Goal: Information Seeking & Learning: Find specific fact

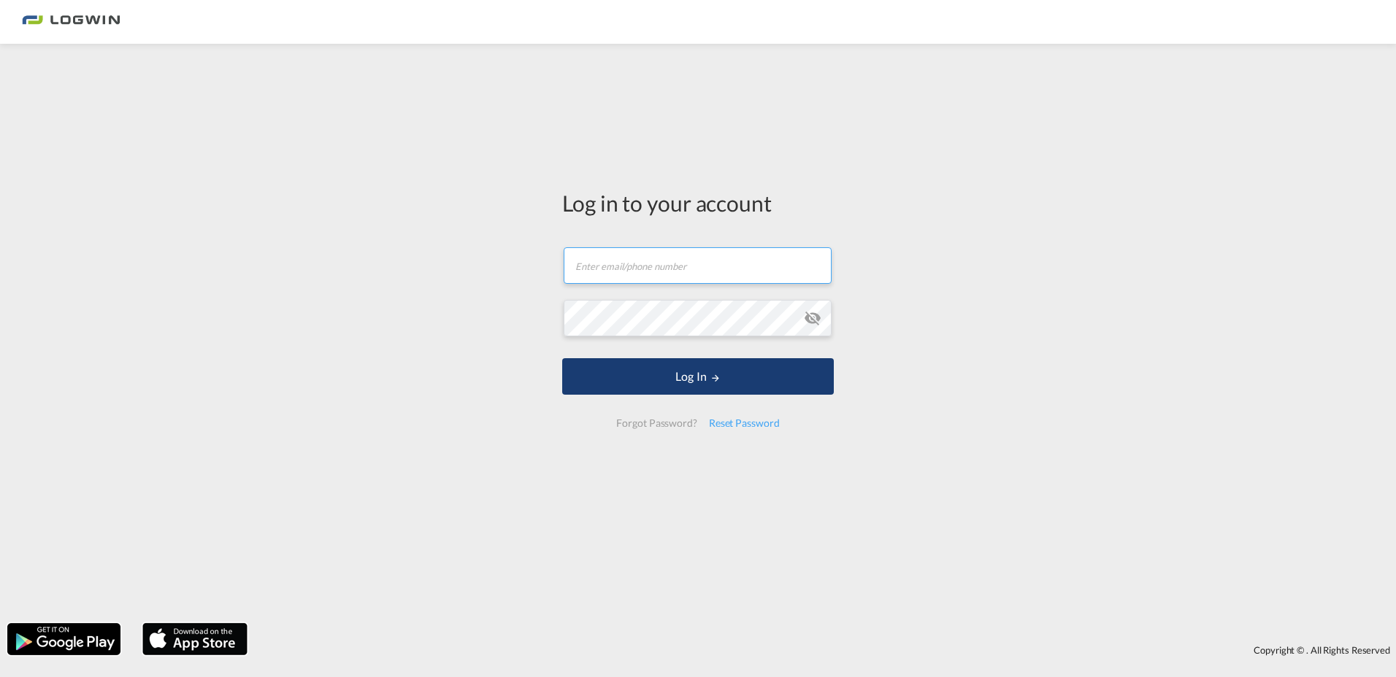
type input "[PERSON_NAME][EMAIL_ADDRESS][PERSON_NAME][DOMAIN_NAME]"
click at [706, 387] on button "Log In" at bounding box center [698, 376] width 272 height 36
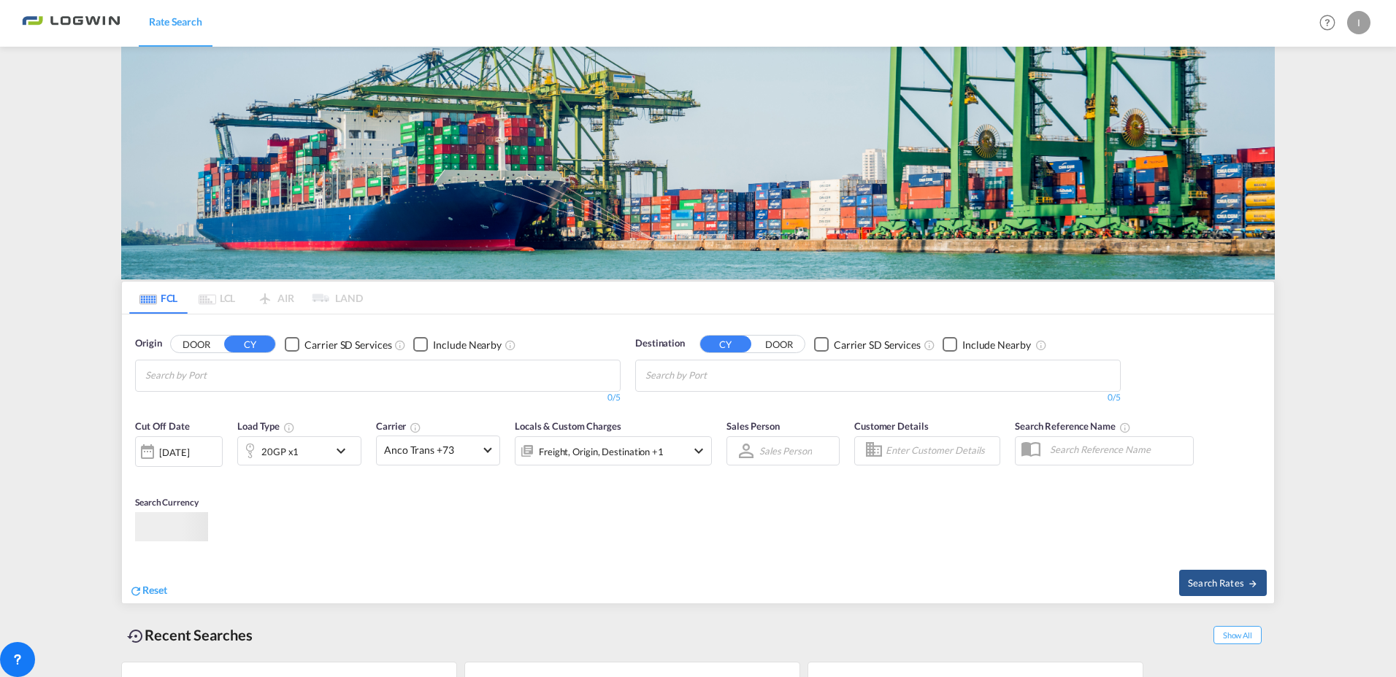
click at [212, 364] on input "Chips input." at bounding box center [214, 375] width 139 height 23
click at [195, 364] on input "Chips input." at bounding box center [214, 375] width 139 height 23
click at [209, 379] on body "Rate Search Rate Search Help Resources Product Release I My Profile Logout FCL …" at bounding box center [698, 338] width 1396 height 677
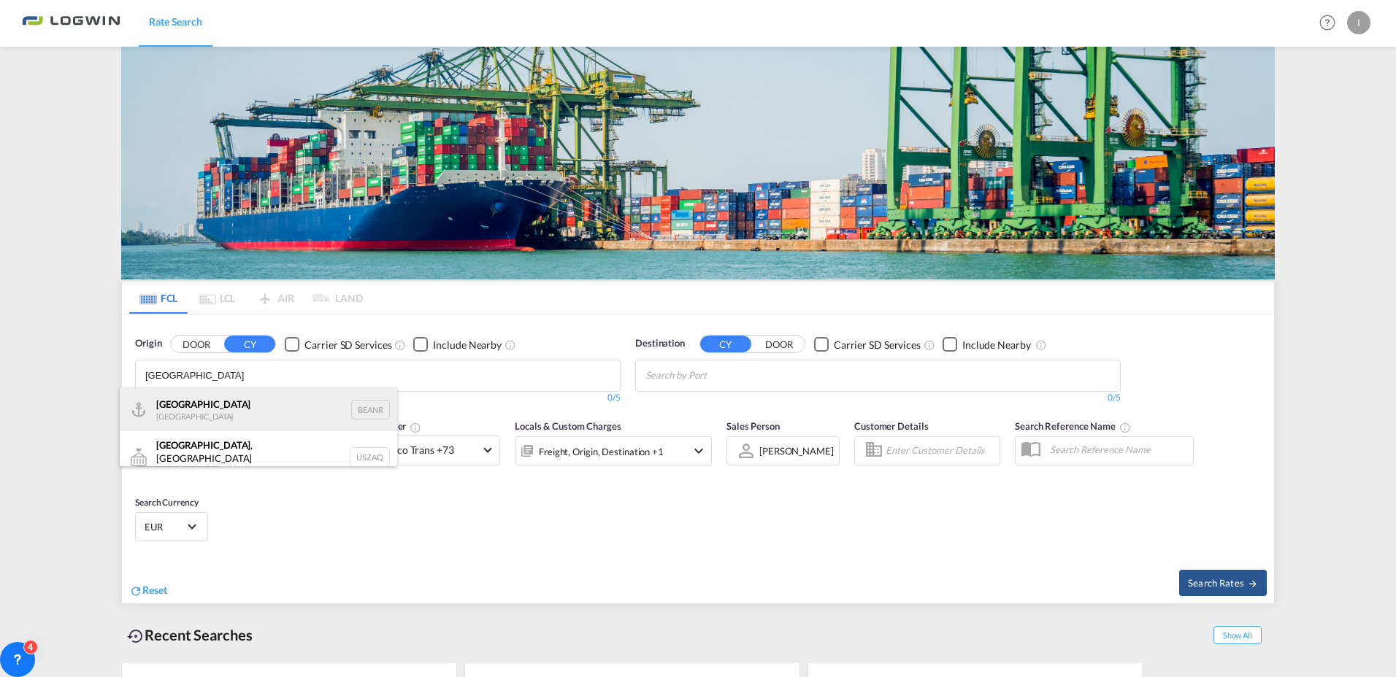
type input "[GEOGRAPHIC_DATA]"
click at [217, 405] on div "Antwerp [GEOGRAPHIC_DATA] BEANR" at bounding box center [258, 410] width 277 height 44
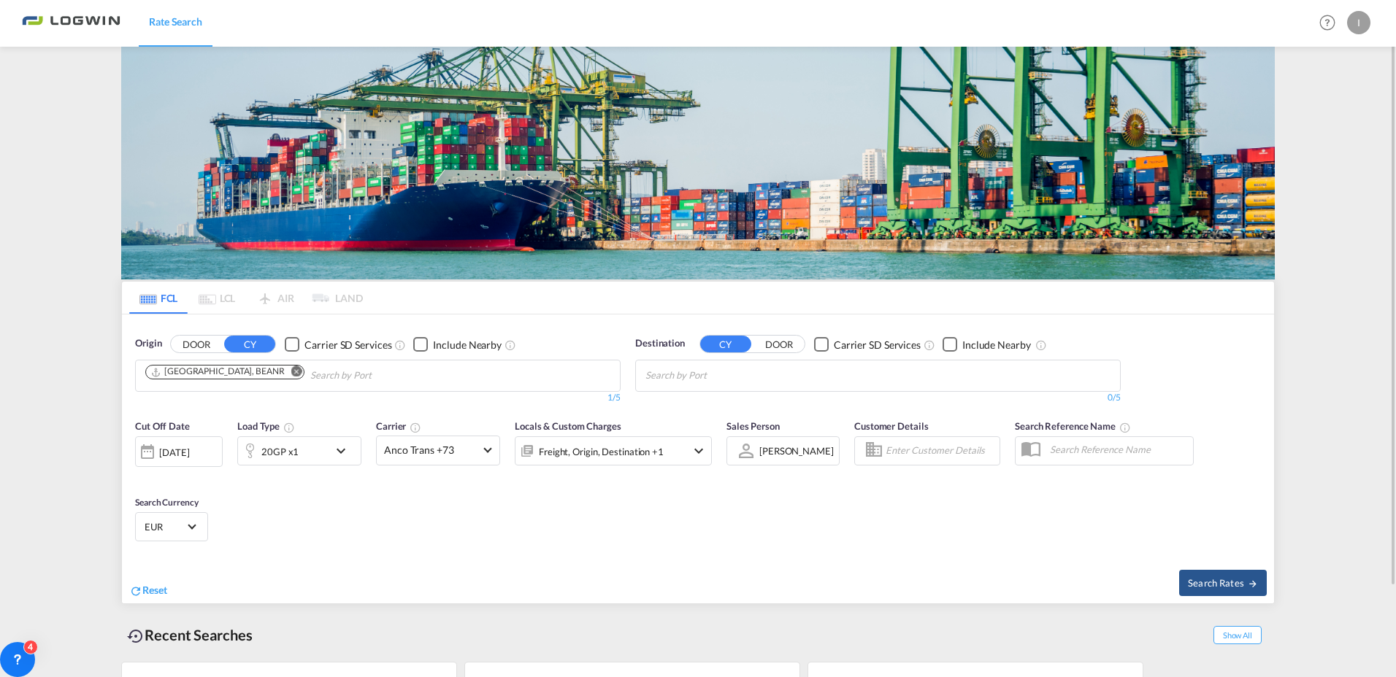
click at [753, 372] on input "Chips input." at bounding box center [714, 375] width 139 height 23
type input "nhava sheva"
click at [716, 404] on div "[PERSON_NAME] ( [GEOGRAPHIC_DATA] ) [GEOGRAPHIC_DATA] [GEOGRAPHIC_DATA]" at bounding box center [758, 414] width 277 height 53
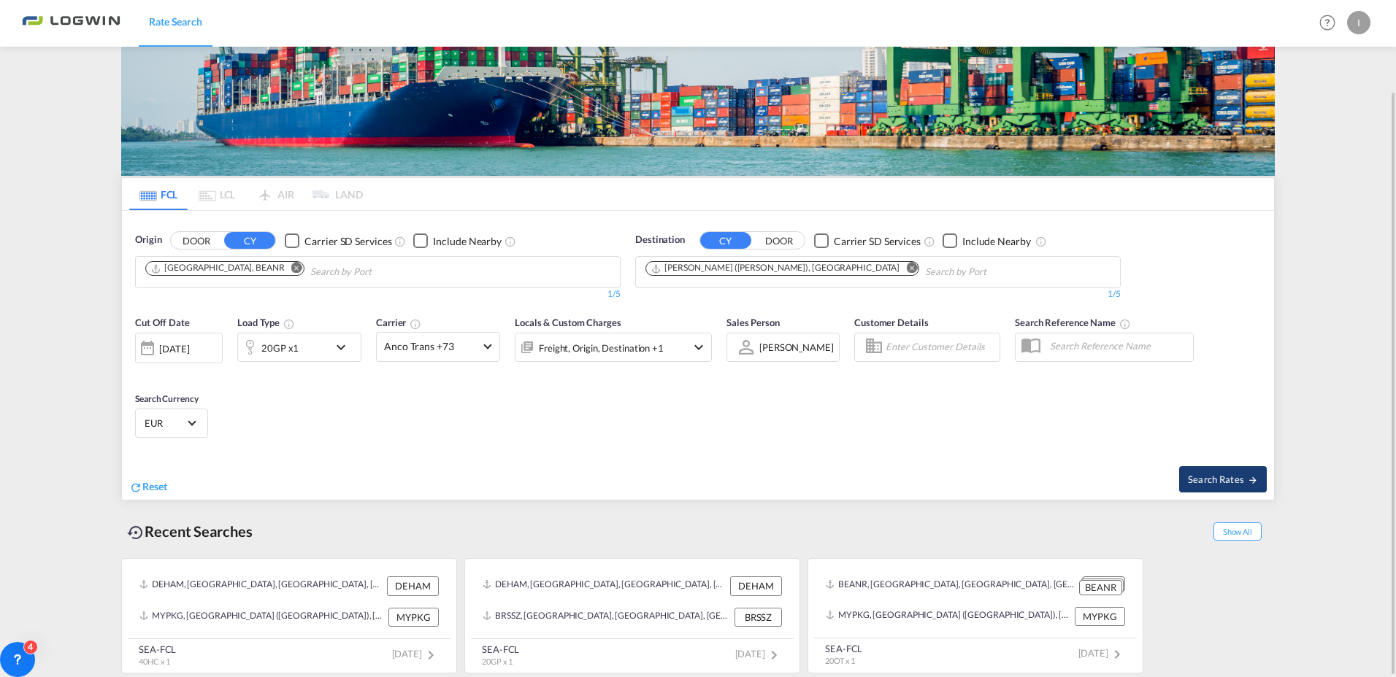
click at [1219, 480] on span "Search Rates" at bounding box center [1223, 480] width 70 height 12
type input "BEANR to INNSA / [DATE]"
